Goal: Obtain resource: Download file/media

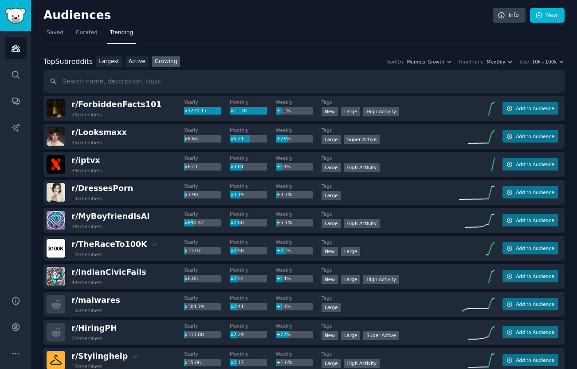
drag, startPoint x: 515, startPoint y: 60, endPoint x: 511, endPoint y: 61, distance: 5.1
click at [514, 60] on div "Sort by Member Growth Timeframe Monthly Size 10k - 100k" at bounding box center [473, 62] width 184 height 6
click at [506, 61] on button "Monthly" at bounding box center [500, 62] width 27 height 6
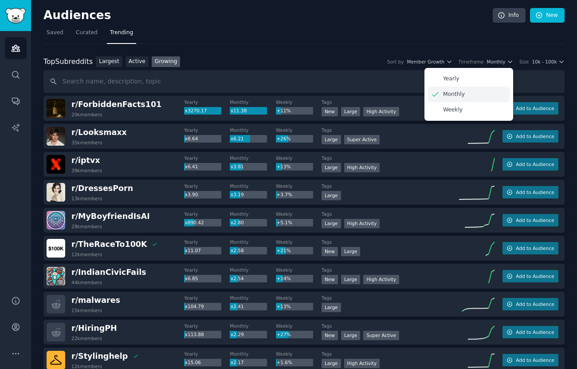
click at [470, 98] on div "Monthly" at bounding box center [469, 94] width 83 height 16
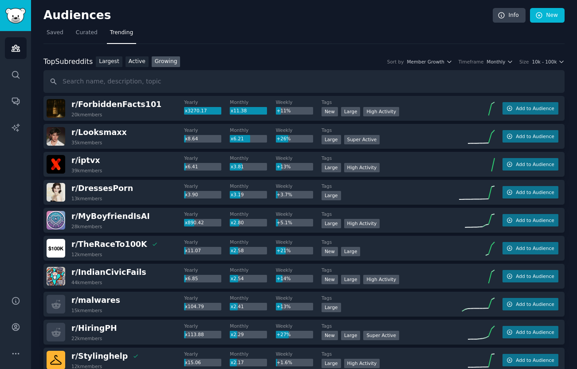
click at [550, 67] on div "Top Subreddits Top Subreddits Largest Active Growing Sort by Member Growth Time…" at bounding box center [303, 61] width 521 height 11
click at [550, 65] on div "Top Subreddits Top Subreddits Largest Active Growing Sort by Member Growth Time…" at bounding box center [303, 61] width 521 height 11
click at [550, 63] on span "10k - 100k" at bounding box center [544, 62] width 25 height 6
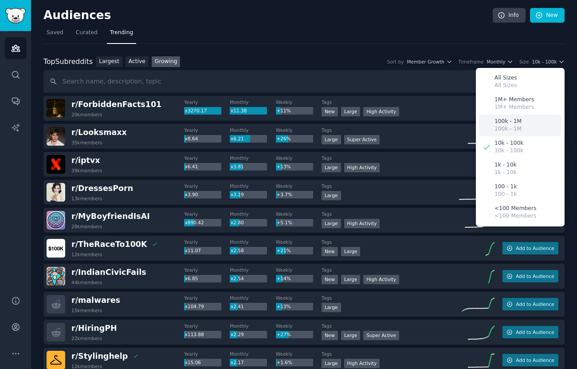
click at [516, 115] on div "100k - 1M 100k - 1M" at bounding box center [520, 125] width 83 height 22
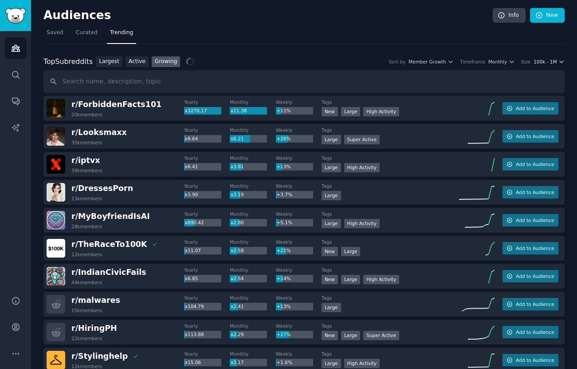
click at [549, 62] on span "100k - 1M" at bounding box center [545, 62] width 23 height 6
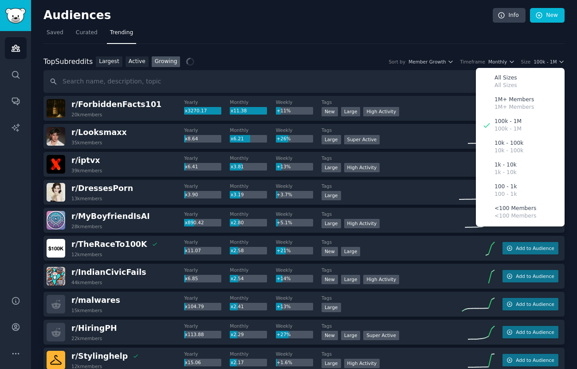
click at [407, 30] on nav "Saved Curated Trending" at bounding box center [303, 35] width 521 height 18
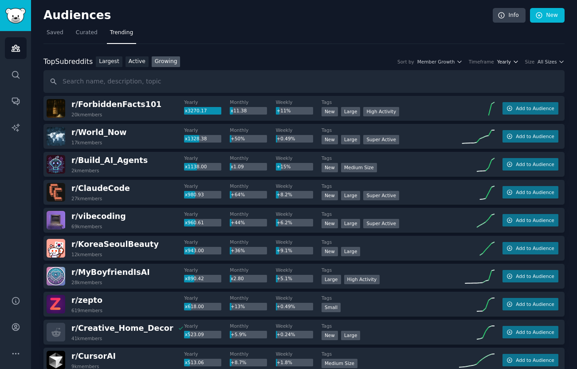
click at [507, 64] on span "Yearly" at bounding box center [504, 62] width 14 height 6
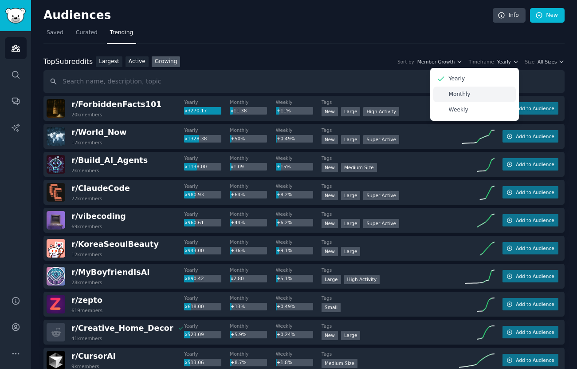
drag, startPoint x: 469, startPoint y: 98, endPoint x: 476, endPoint y: 94, distance: 7.5
click at [469, 98] on div "Monthly" at bounding box center [474, 94] width 83 height 16
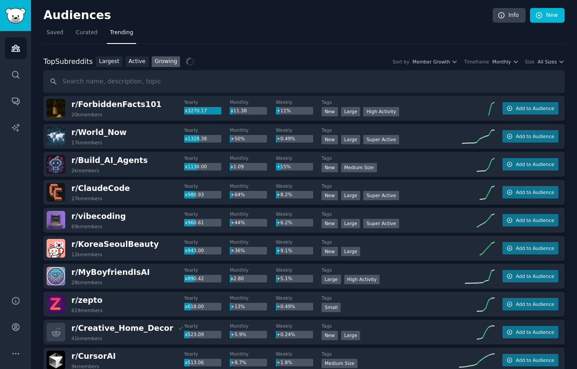
click at [537, 66] on div "Top Subreddits Top Subreddits Largest Active Growing Sort by Member Growth Time…" at bounding box center [303, 61] width 521 height 11
click at [542, 63] on span "All Sizes" at bounding box center [547, 62] width 19 height 6
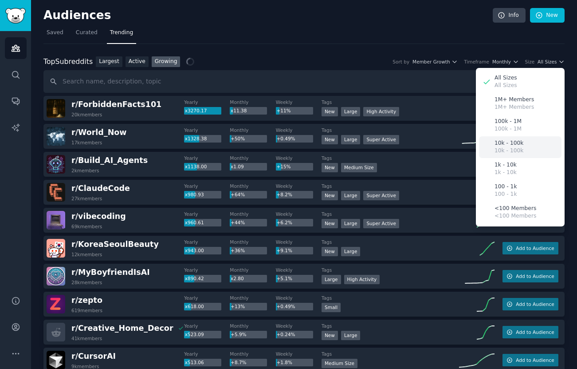
click at [515, 147] on p "10k - 100k" at bounding box center [509, 151] width 29 height 8
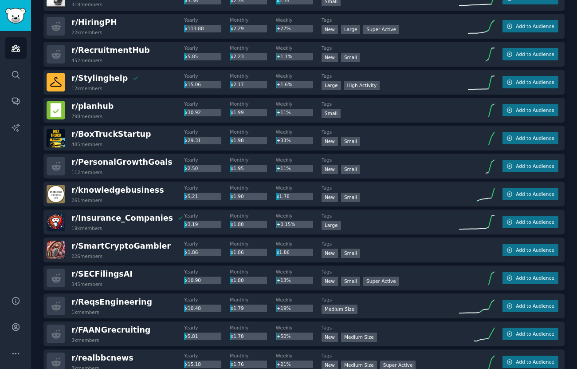
scroll to position [1182, 0]
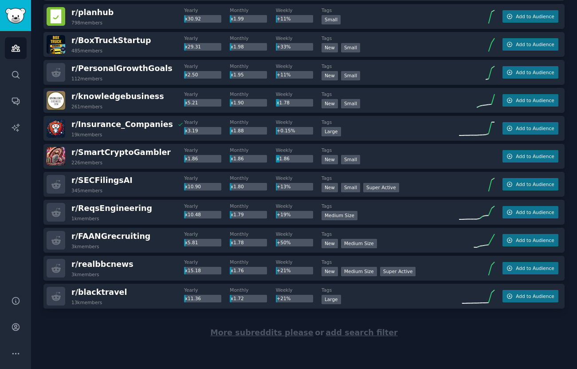
click at [251, 332] on span "More subreddits please" at bounding box center [261, 332] width 103 height 9
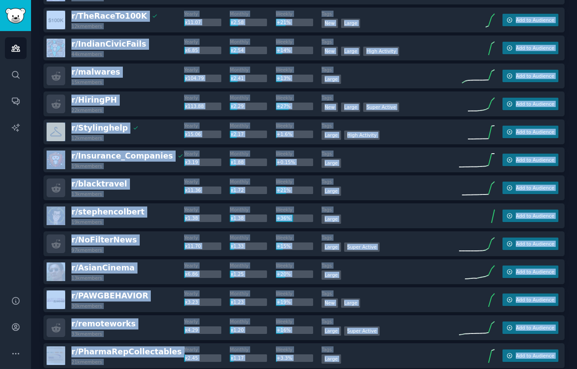
scroll to position [0, 0]
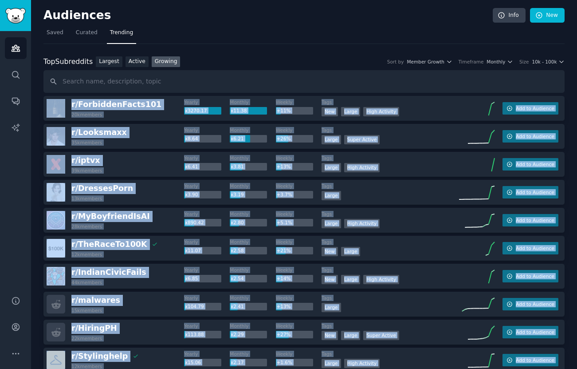
drag, startPoint x: 414, startPoint y: 317, endPoint x: 67, endPoint y: 102, distance: 408.0
copy div "r/ ForbiddenFacts101 20k members Yearly x3270.17 Monthly x11.38 Weekly +11% Tag…"
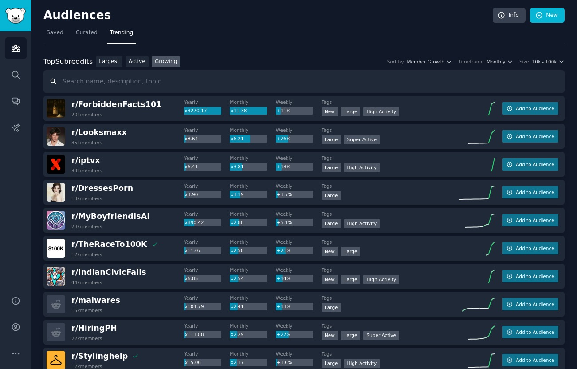
click at [486, 70] on input "text" at bounding box center [303, 81] width 521 height 23
click at [488, 65] on div "Top Subreddits Top Subreddits Largest Active Growing Sort by Member Growth Time…" at bounding box center [303, 61] width 521 height 11
click at [494, 61] on span "Monthly" at bounding box center [496, 62] width 19 height 6
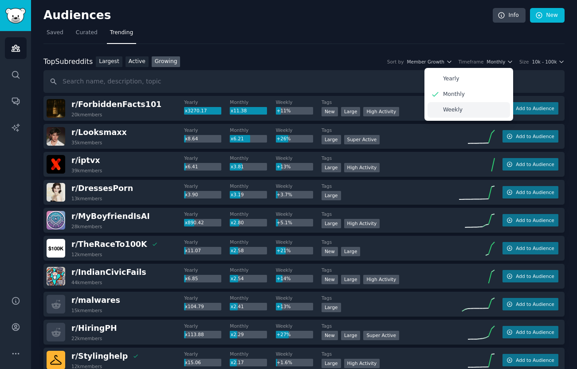
click at [458, 107] on p "Weekly" at bounding box center [453, 110] width 20 height 8
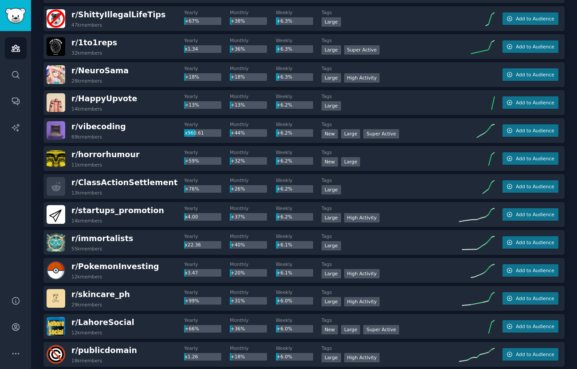
scroll to position [2579, 0]
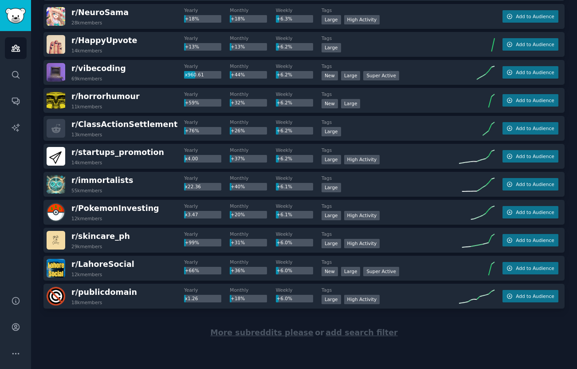
click at [265, 329] on span "More subreddits please" at bounding box center [261, 332] width 103 height 9
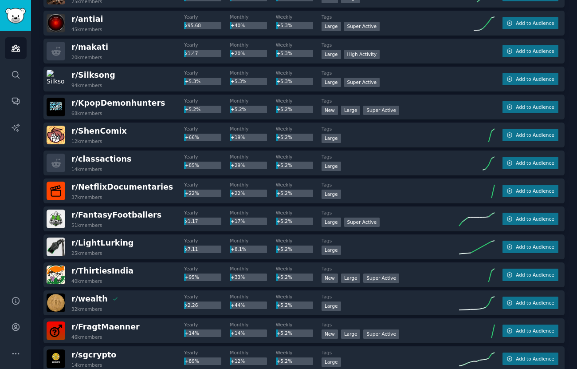
scroll to position [3976, 0]
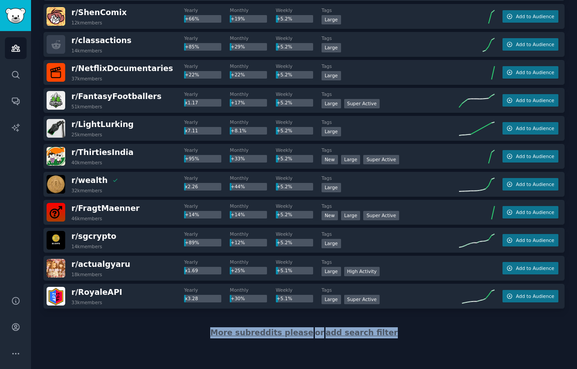
drag, startPoint x: 241, startPoint y: 217, endPoint x: 205, endPoint y: 314, distance: 103.4
click at [213, 315] on div "More subreddits please or add search filter" at bounding box center [303, 332] width 521 height 48
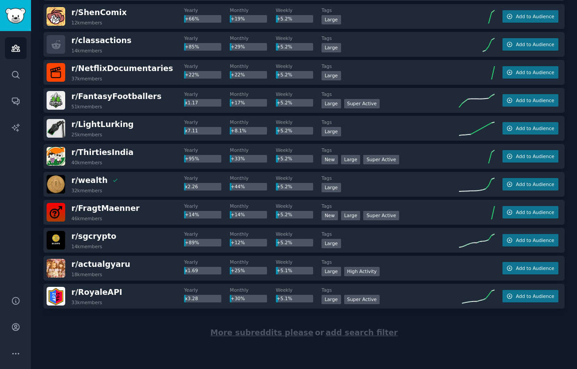
drag, startPoint x: 125, startPoint y: 327, endPoint x: 118, endPoint y: 311, distance: 17.5
click at [122, 322] on div "More subreddits please or add search filter" at bounding box center [303, 332] width 521 height 48
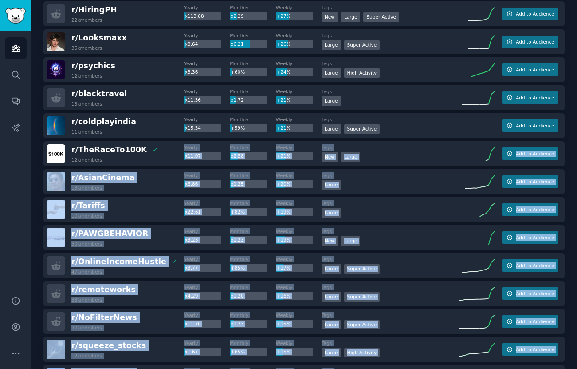
scroll to position [0, 0]
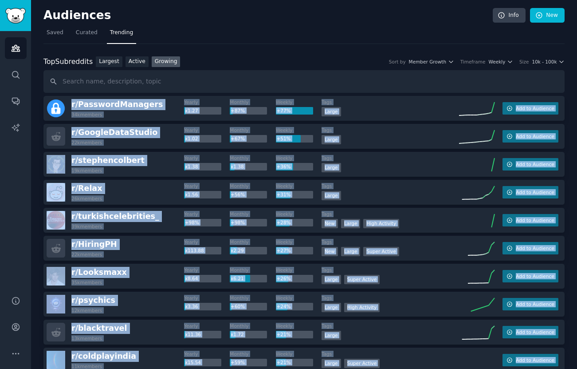
drag, startPoint x: 471, startPoint y: 322, endPoint x: 71, endPoint y: 120, distance: 447.7
copy div "r/ PasswordManagers 34k members Yearly x1.27 Monthly +87% Weekly +77% Tags Larg…"
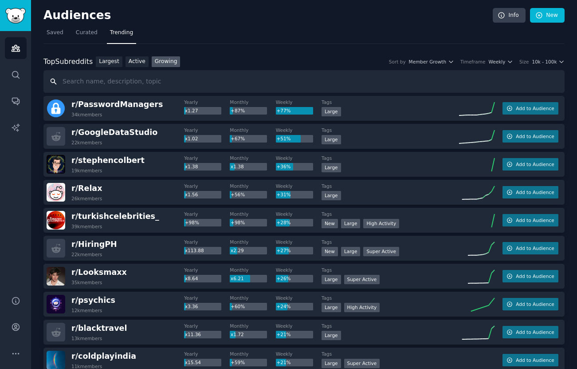
click at [290, 83] on input "text" at bounding box center [303, 81] width 521 height 23
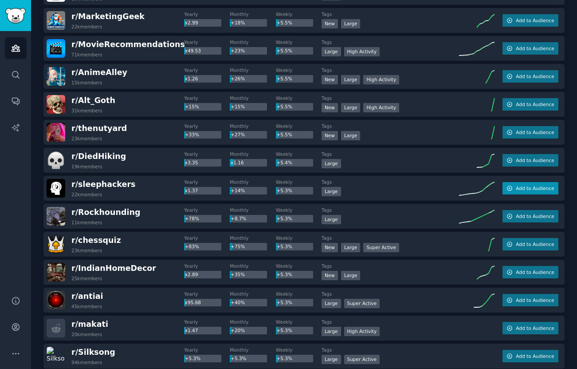
click at [523, 188] on span "Add to Audience" at bounding box center [535, 188] width 38 height 6
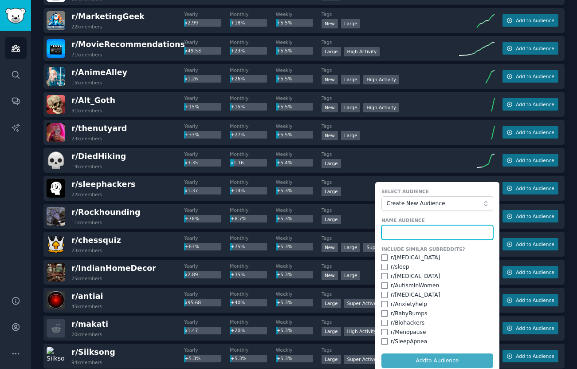
click at [438, 230] on input "text" at bounding box center [437, 232] width 112 height 15
type input "trends"
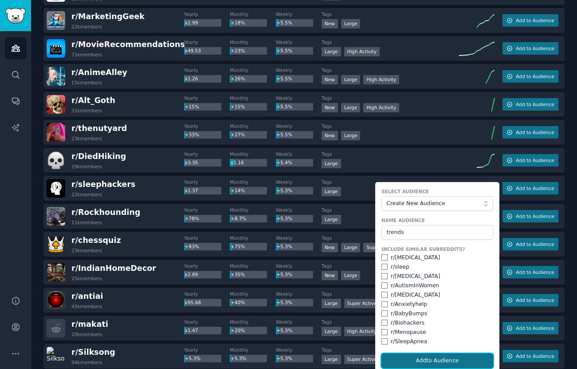
click at [415, 361] on button "Add to Audience" at bounding box center [437, 360] width 112 height 15
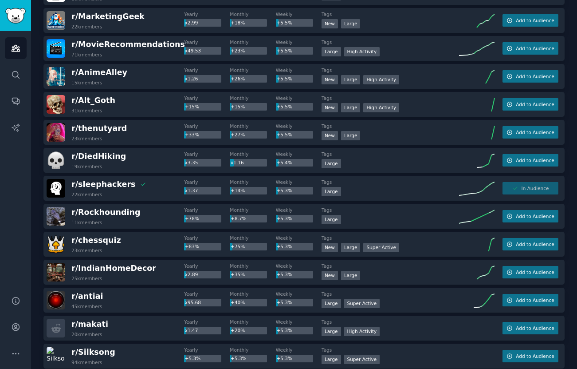
scroll to position [3972, 0]
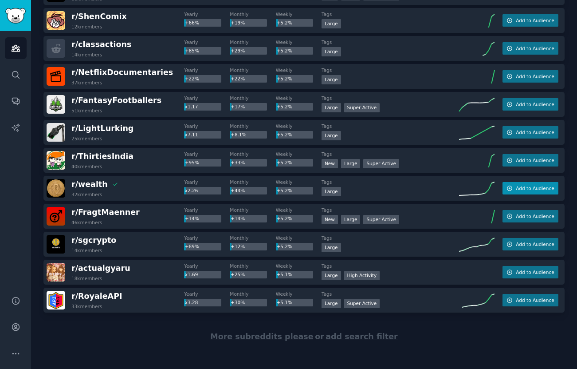
click at [540, 184] on button "Add to Audience" at bounding box center [531, 188] width 56 height 12
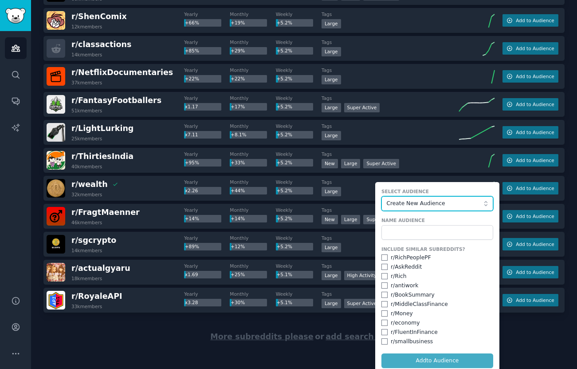
click at [426, 208] on button "Create New Audience" at bounding box center [437, 203] width 112 height 15
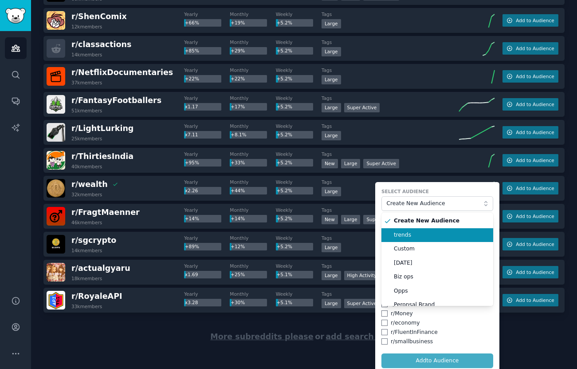
click at [424, 233] on span "trends" at bounding box center [440, 235] width 93 height 8
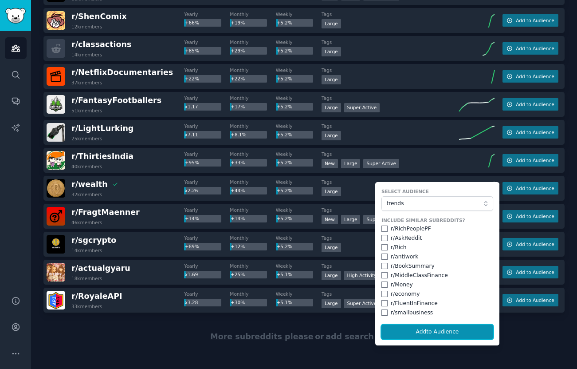
click at [427, 327] on button "Add to Audience" at bounding box center [437, 331] width 112 height 15
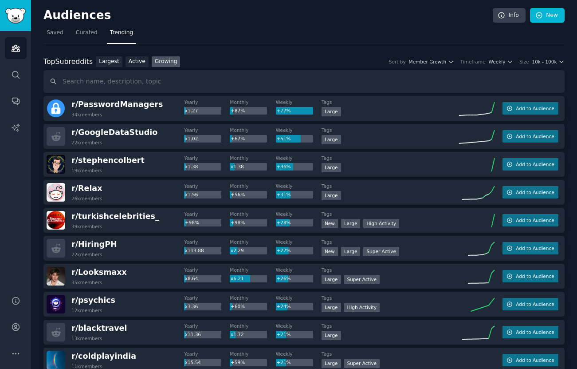
scroll to position [619, 0]
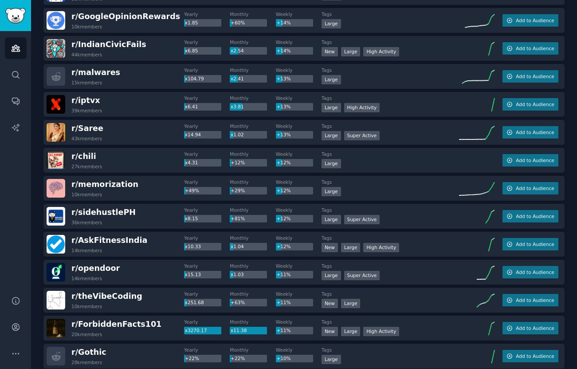
click at [520, 196] on div "r/ memorization 10k members Yearly +49% Monthly +29% Weekly +12% Tags Large Add…" at bounding box center [303, 188] width 521 height 25
click at [517, 190] on span "Add to Audience" at bounding box center [535, 188] width 38 height 6
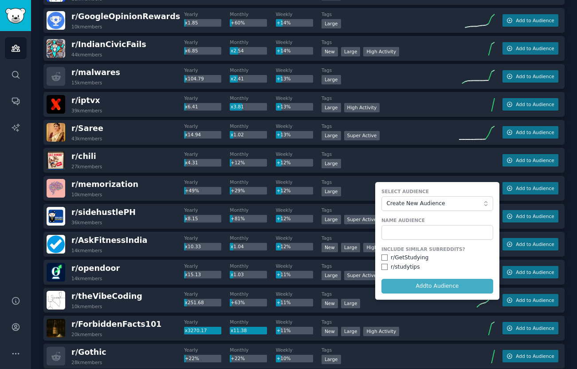
click at [421, 212] on form "Select Audience Create New Audience Name Audience Include Similar Subreddits? r…" at bounding box center [437, 241] width 124 height 118
click at [415, 205] on span "Create New Audience" at bounding box center [435, 204] width 97 height 8
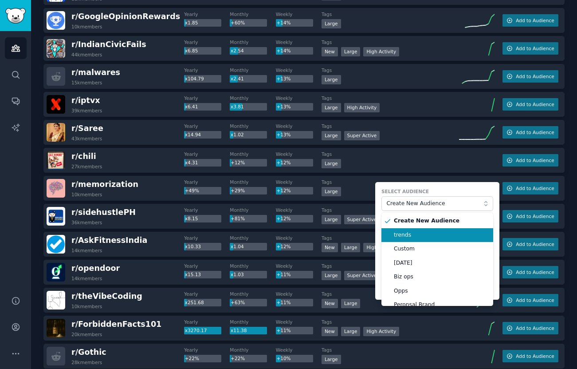
click at [413, 236] on span "trends" at bounding box center [440, 235] width 93 height 8
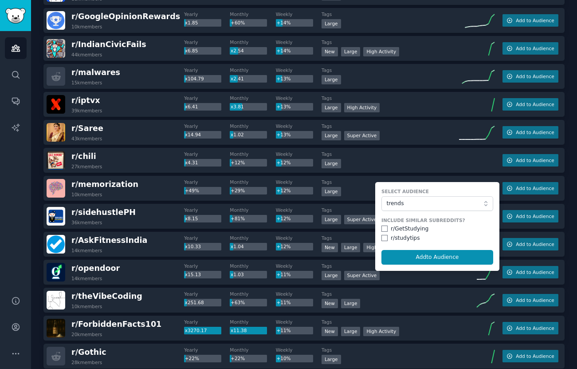
click at [417, 268] on form "Select Audience trends Include Similar Subreddits? r/ GetStudying r/ studytips …" at bounding box center [437, 226] width 124 height 89
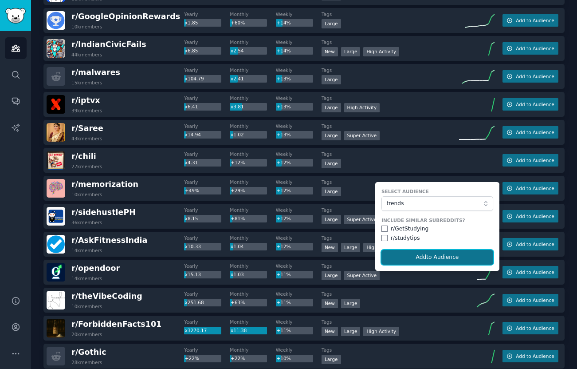
click at [416, 257] on button "Add to Audience" at bounding box center [437, 257] width 112 height 15
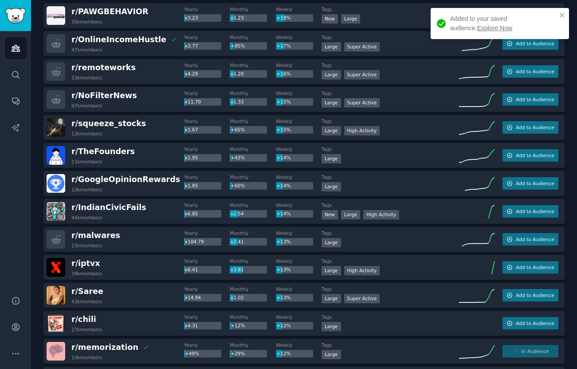
scroll to position [0, 0]
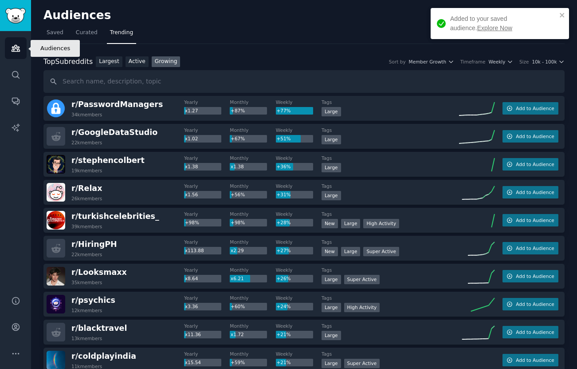
click at [17, 45] on icon "Sidebar" at bounding box center [15, 47] width 9 height 9
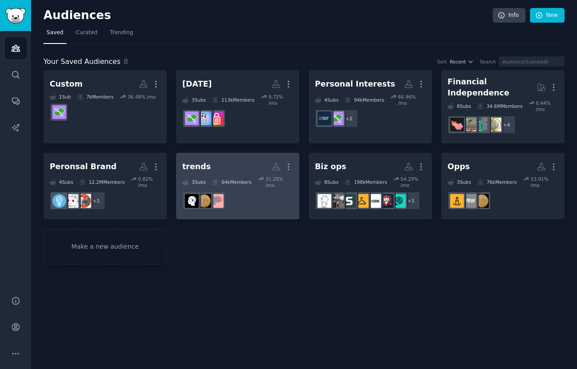
click at [287, 202] on dd at bounding box center [237, 200] width 111 height 25
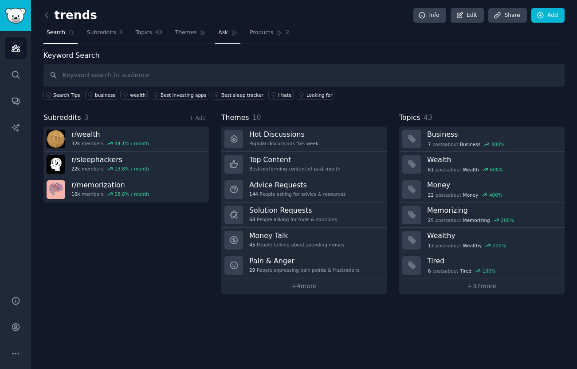
drag, startPoint x: 256, startPoint y: 33, endPoint x: 237, endPoint y: 33, distance: 18.2
click at [255, 33] on span "Products" at bounding box center [262, 33] width 24 height 8
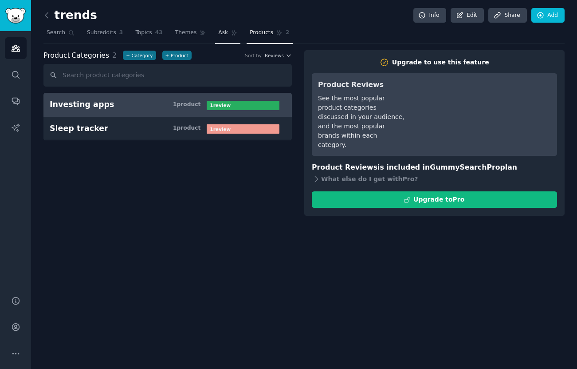
click at [226, 34] on link "Ask" at bounding box center [227, 35] width 25 height 18
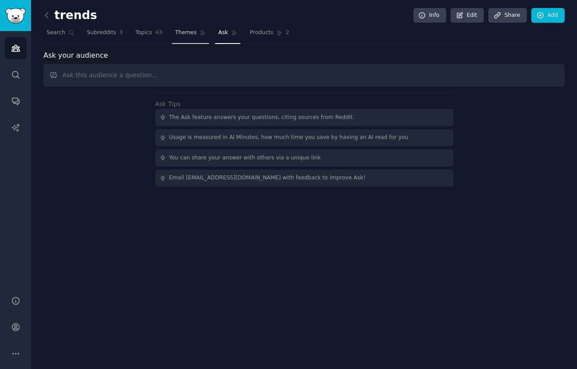
click at [188, 31] on span "Themes" at bounding box center [186, 33] width 22 height 8
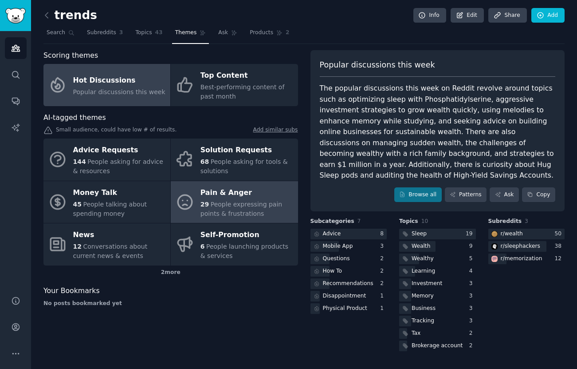
click at [245, 212] on span "People expressing pain points & frustrations" at bounding box center [242, 209] width 82 height 16
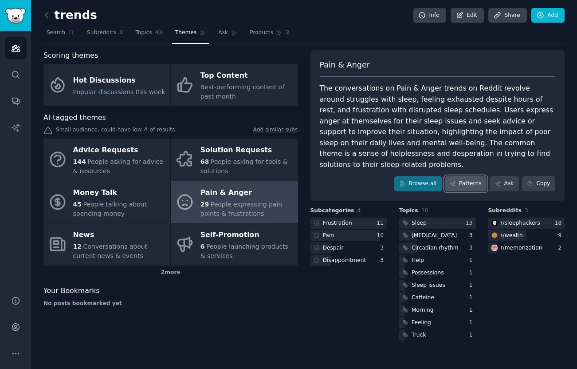
click at [457, 178] on link "Patterns" at bounding box center [466, 183] width 42 height 15
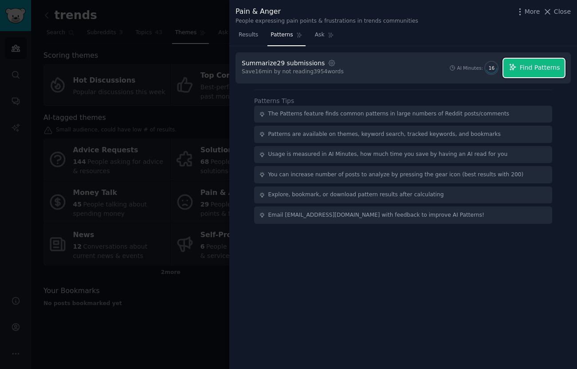
click at [542, 72] on button "Find Patterns" at bounding box center [533, 68] width 61 height 19
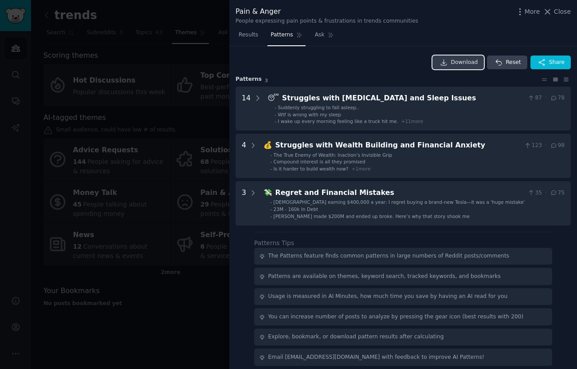
click at [472, 64] on span "Download" at bounding box center [464, 63] width 27 height 8
click at [161, 145] on div at bounding box center [288, 184] width 577 height 369
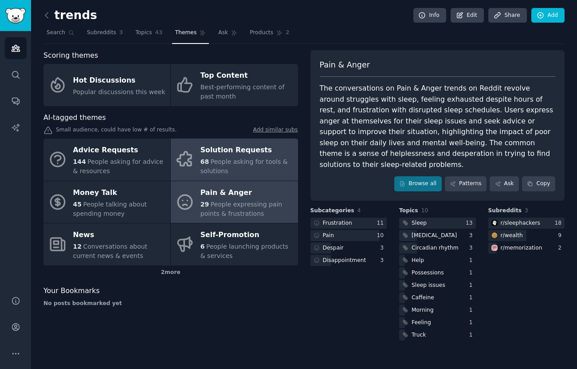
click at [237, 165] on div "68 People asking for tools & solutions" at bounding box center [247, 166] width 93 height 19
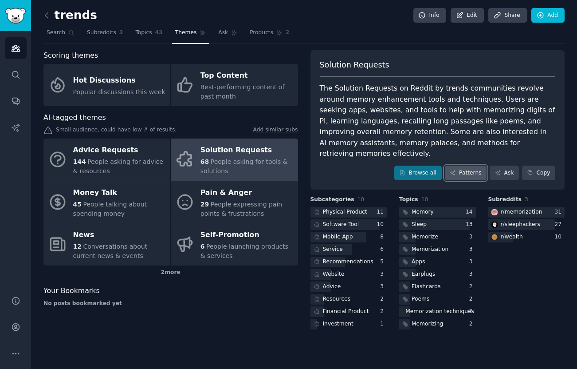
click at [470, 165] on link "Patterns" at bounding box center [466, 172] width 42 height 15
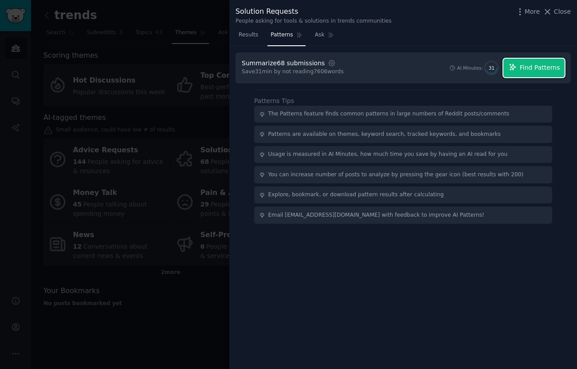
click at [525, 69] on span "Find Patterns" at bounding box center [540, 67] width 40 height 9
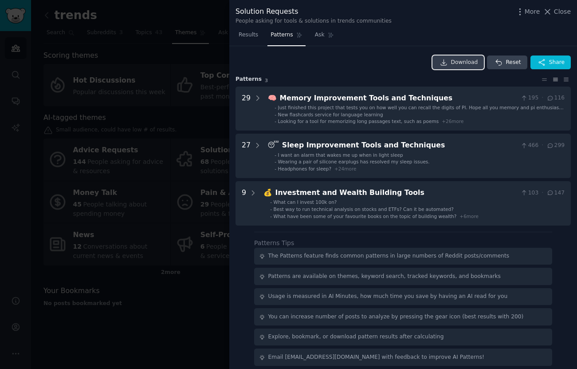
click at [462, 57] on link "Download" at bounding box center [458, 62] width 52 height 14
